Goal: Task Accomplishment & Management: Complete application form

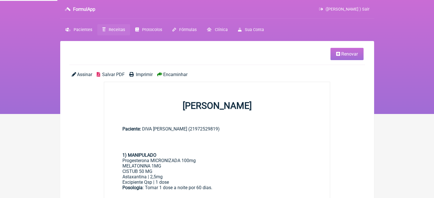
click at [344, 52] on span "Renovar" at bounding box center [349, 53] width 17 height 5
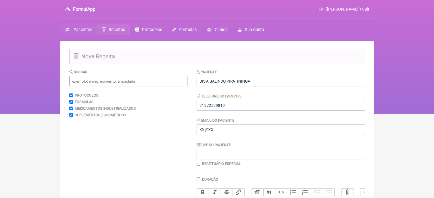
click at [80, 29] on span "Pacientes" at bounding box center [83, 29] width 19 height 5
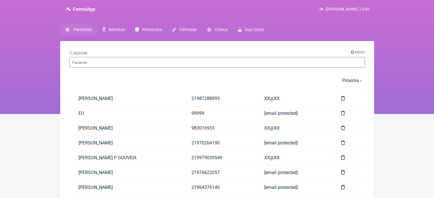
click at [92, 60] on input "Buscar" at bounding box center [216, 62] width 295 height 11
paste input "[PERSON_NAME]"
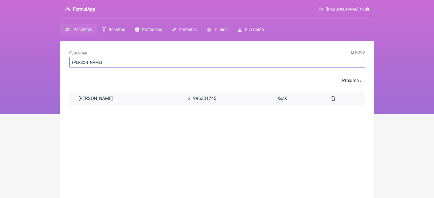
type input "[PERSON_NAME]"
click at [105, 97] on link "[PERSON_NAME]" at bounding box center [123, 98] width 109 height 15
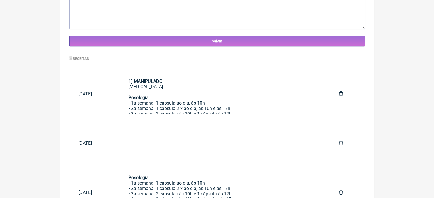
scroll to position [232, 0]
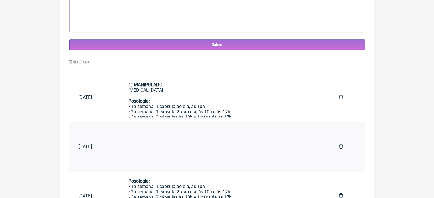
click at [225, 138] on div at bounding box center [224, 144] width 192 height 27
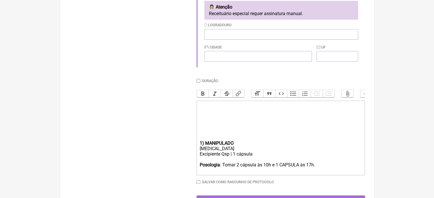
scroll to position [171, 0]
drag, startPoint x: 323, startPoint y: 171, endPoint x: 196, endPoint y: 135, distance: 131.8
click at [196, 135] on form "Buscar Protocolos Formulas Medicamentos Industrializados Suplementos / Cosmétic…" at bounding box center [216, 52] width 295 height 308
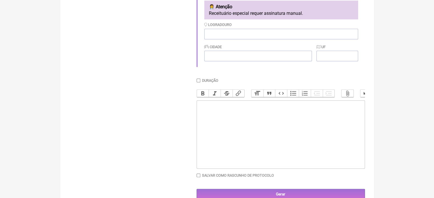
type trix-editor "<div><strong><br></strong><br><br></div><div><br></div>"
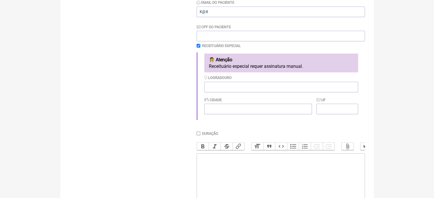
scroll to position [57, 0]
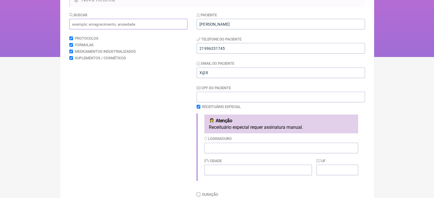
click at [99, 25] on input "text" at bounding box center [128, 24] width 118 height 11
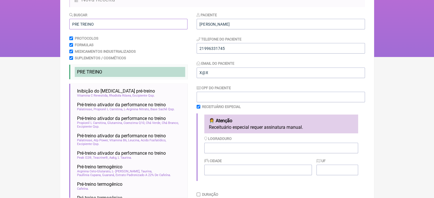
type input "PRE TREINO"
click at [92, 74] on span "PRE TREINO" at bounding box center [89, 71] width 25 height 5
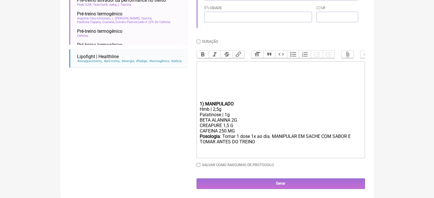
scroll to position [216, 0]
drag, startPoint x: 237, startPoint y: 130, endPoint x: 170, endPoint y: 135, distance: 66.8
click at [176, 134] on form "Buscar PRE TREINO Protocolos Formulas Medicamentos Industrializados Suplementos…" at bounding box center [216, 24] width 295 height 330
drag, startPoint x: 247, startPoint y: 130, endPoint x: 174, endPoint y: 129, distance: 73.3
click at [174, 129] on form "Buscar PRE TREINO Protocolos Formulas Medicamentos Industrializados Suplementos…" at bounding box center [216, 24] width 295 height 330
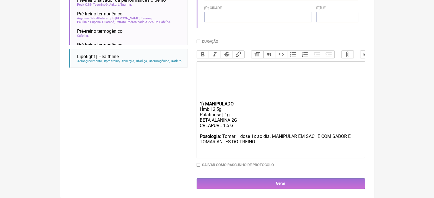
type trix-editor "<div><strong><br></strong><br><br></div><div><br></div><div><br><br><br></div><…"
click at [199, 40] on input "Duração" at bounding box center [198, 42] width 4 height 4
checkbox input "true"
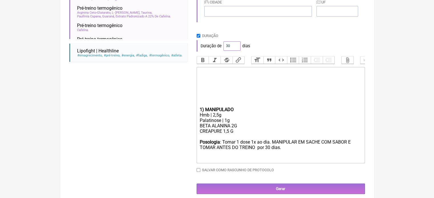
drag, startPoint x: 230, startPoint y: 46, endPoint x: 201, endPoint y: 46, distance: 29.1
click at [212, 46] on div "Duração de 30 dias" at bounding box center [280, 45] width 168 height 11
type input "60"
click at [234, 131] on div "BETA ALANINA 2G CREAPURE 1,5 G" at bounding box center [280, 131] width 162 height 16
type trix-editor "<div><strong><br></strong><br><br></div><div><br></div><div><br><br><br></div><…"
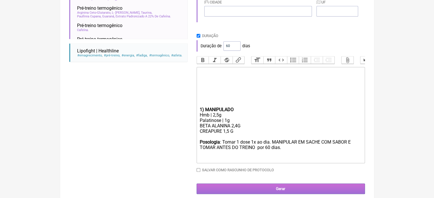
click at [251, 192] on input "Gerar" at bounding box center [280, 189] width 168 height 11
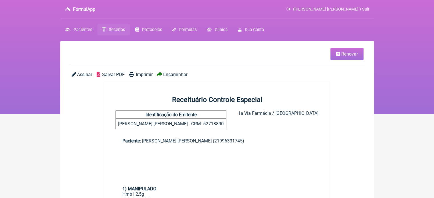
click at [347, 56] on span "Renovar" at bounding box center [349, 53] width 17 height 5
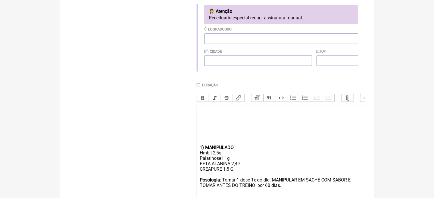
scroll to position [200, 0]
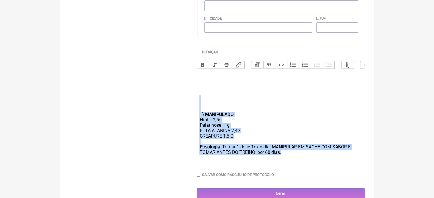
drag, startPoint x: 283, startPoint y: 160, endPoint x: 187, endPoint y: 107, distance: 110.0
click at [187, 107] on form "Buscar Protocolos Formulas Medicamentos Industrializados Suplementos / Cosmétic…" at bounding box center [216, 34] width 295 height 330
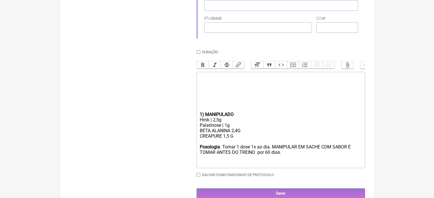
type trix-editor "<div><strong><br></strong><br><br></div><div><br></div><div><br><br><br><br></d…"
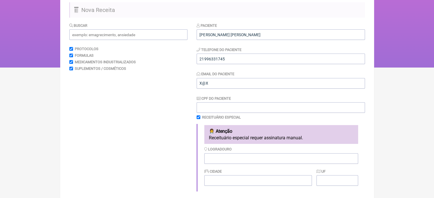
scroll to position [44, 0]
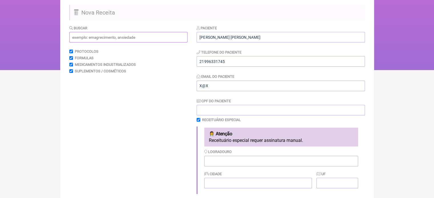
click at [113, 38] on input "text" at bounding box center [128, 37] width 118 height 11
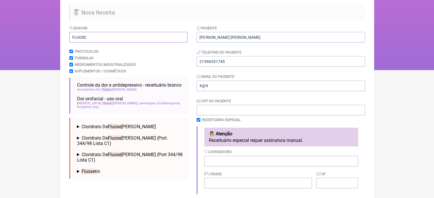
type input "FLUOXE"
click at [117, 125] on span "Fluoxe" at bounding box center [114, 126] width 13 height 5
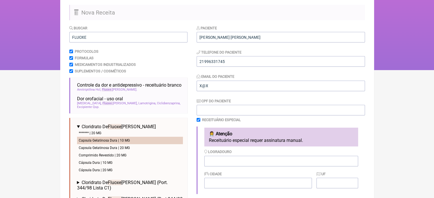
click at [137, 138] on li "Capsula Gelatinosa Dura | 10 MG" at bounding box center [130, 140] width 106 height 7
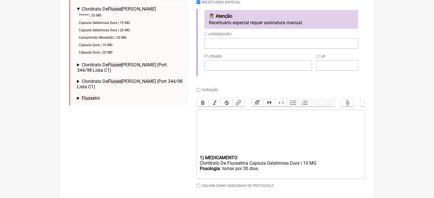
scroll to position [171, 0]
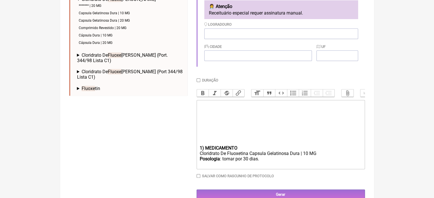
click at [234, 165] on div "Posologia : tomar por 30 dias." at bounding box center [280, 161] width 162 height 11
click at [280, 164] on div "Posologia : tomar 1 COMPRIMIDO por 30 dias." at bounding box center [280, 161] width 162 height 11
click at [278, 164] on div "Posologia : tomar 1 COMPRIMIDO por 30 dias." at bounding box center [280, 161] width 162 height 11
click at [321, 156] on div "Cloridrato De Fluoxetina Capsula Gelatinosa Dura | 10 MG" at bounding box center [280, 153] width 162 height 5
type trix-editor "<div><strong><br></strong><br><br></div><div><br></div><div><br><br><br><br></d…"
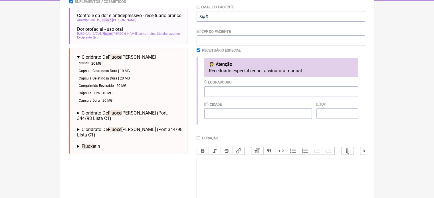
scroll to position [188, 0]
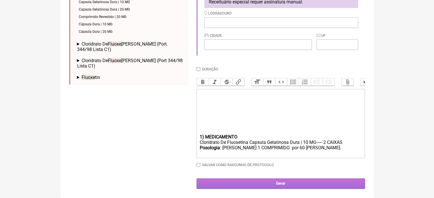
click at [287, 180] on input "Gerar" at bounding box center [280, 183] width 168 height 11
